Goal: Navigation & Orientation: Find specific page/section

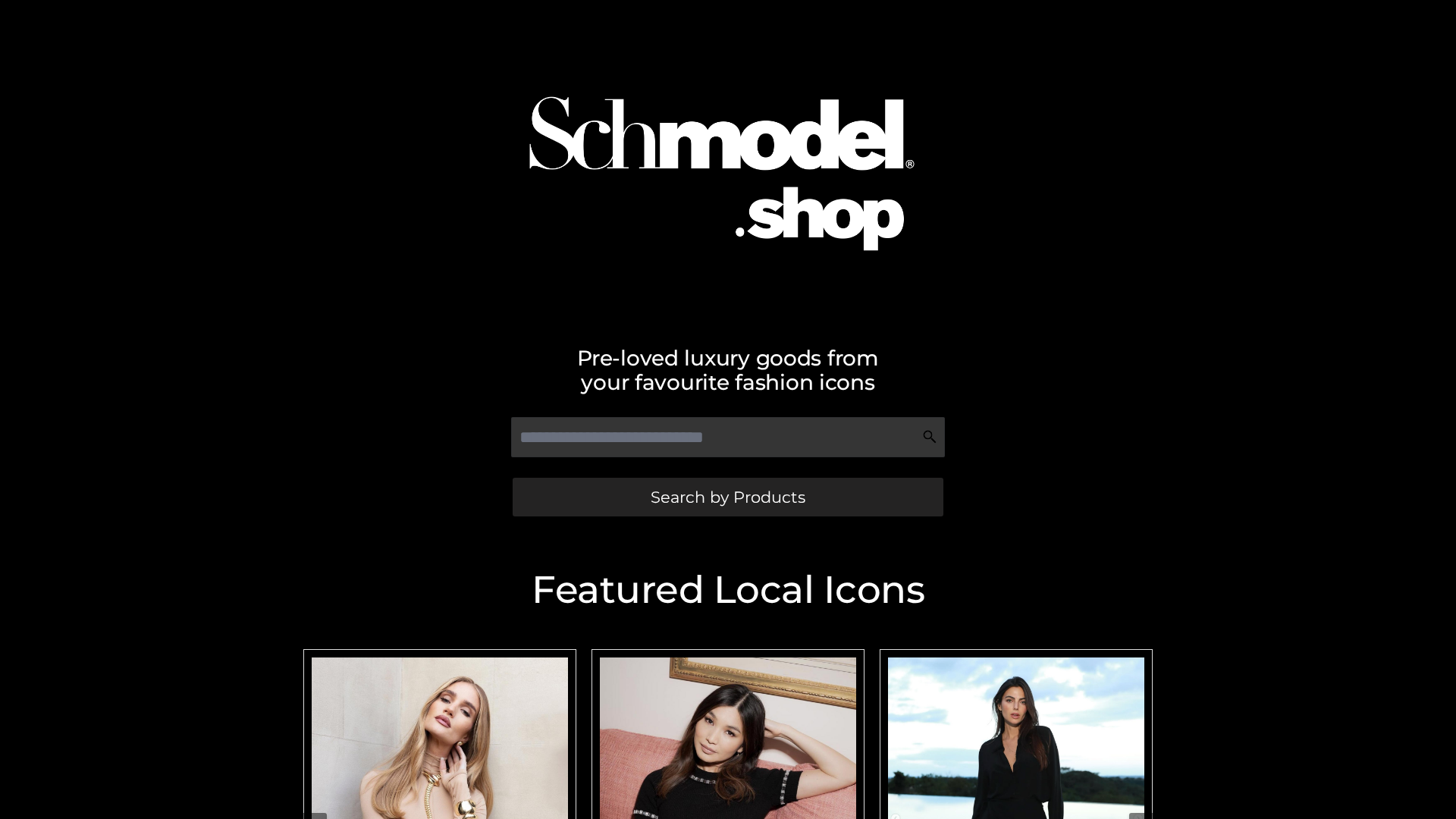
click at [727, 497] on span "Search by Products" at bounding box center [728, 497] width 155 height 16
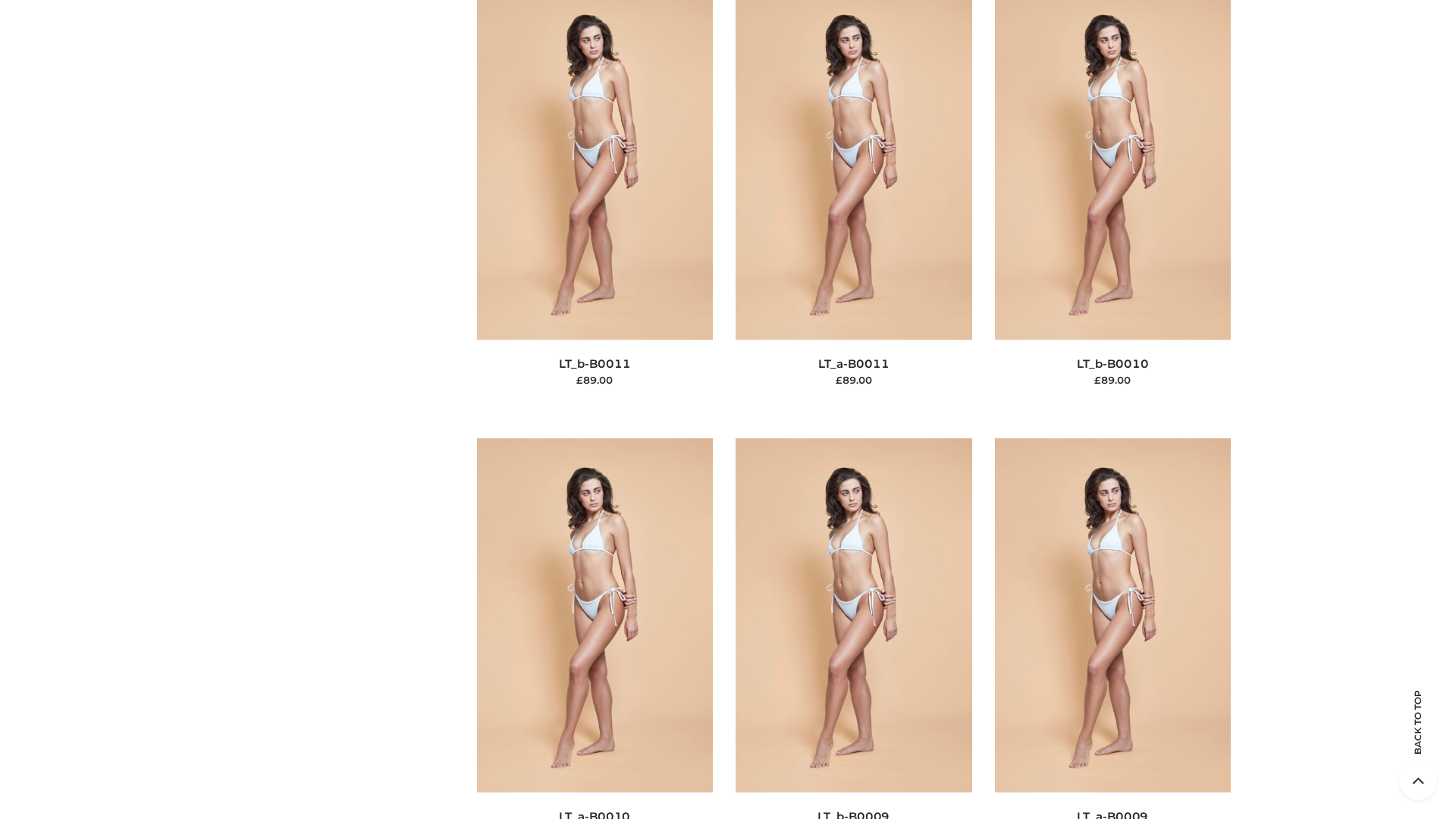
scroll to position [6808, 0]
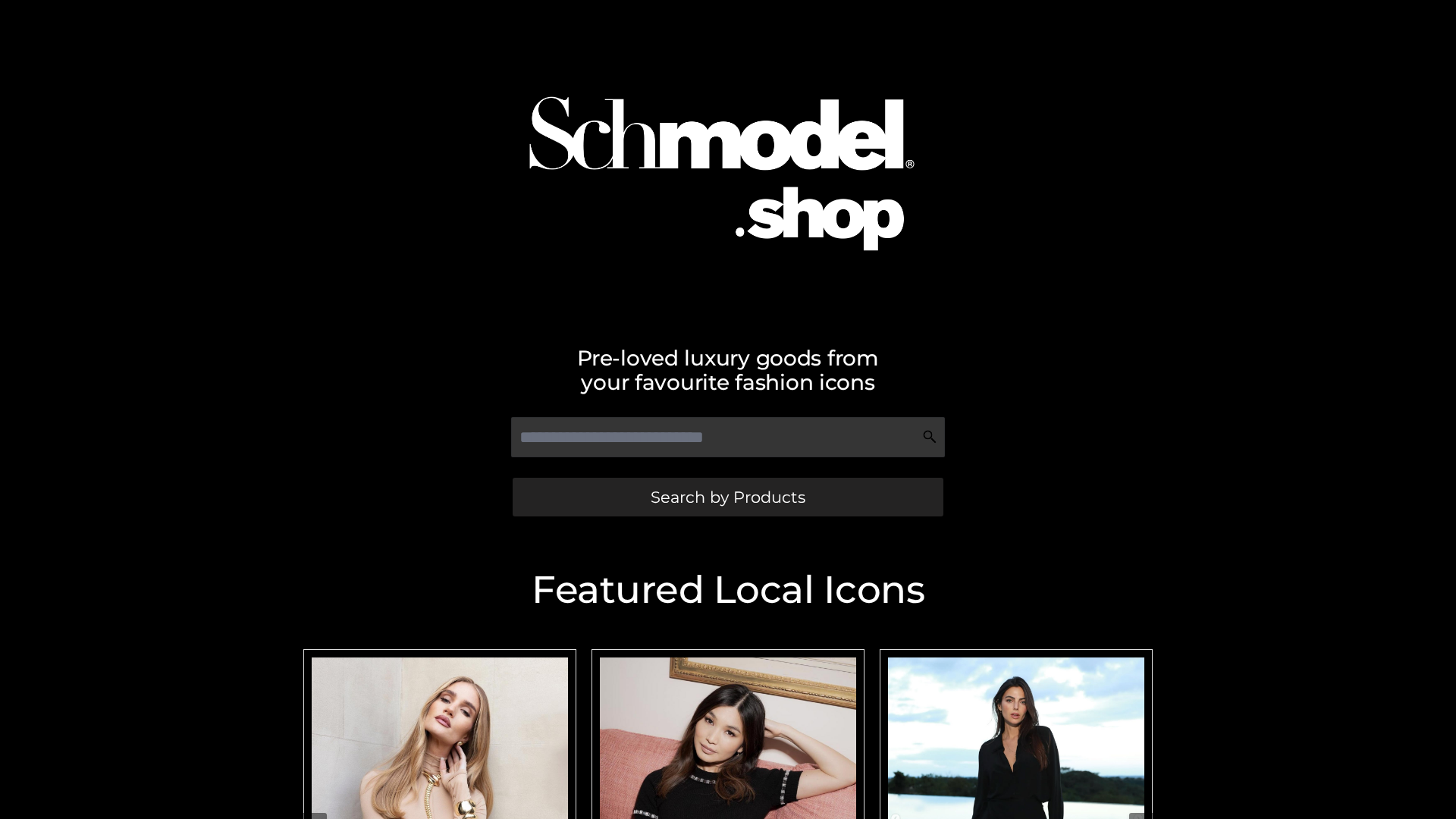
click at [727, 497] on span "Search by Products" at bounding box center [728, 497] width 155 height 16
